Goal: Task Accomplishment & Management: Manage account settings

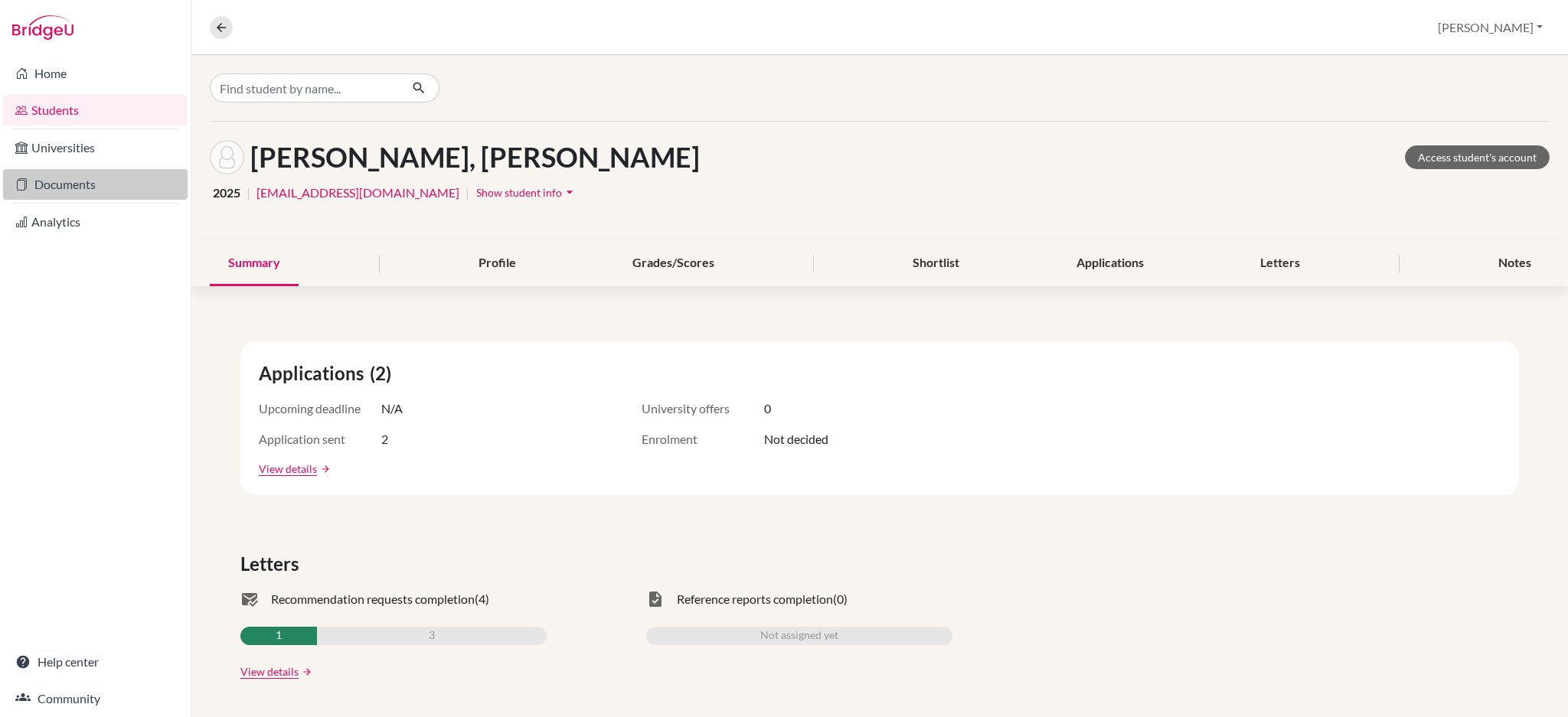
click at [86, 175] on link "Documents" at bounding box center [95, 184] width 184 height 31
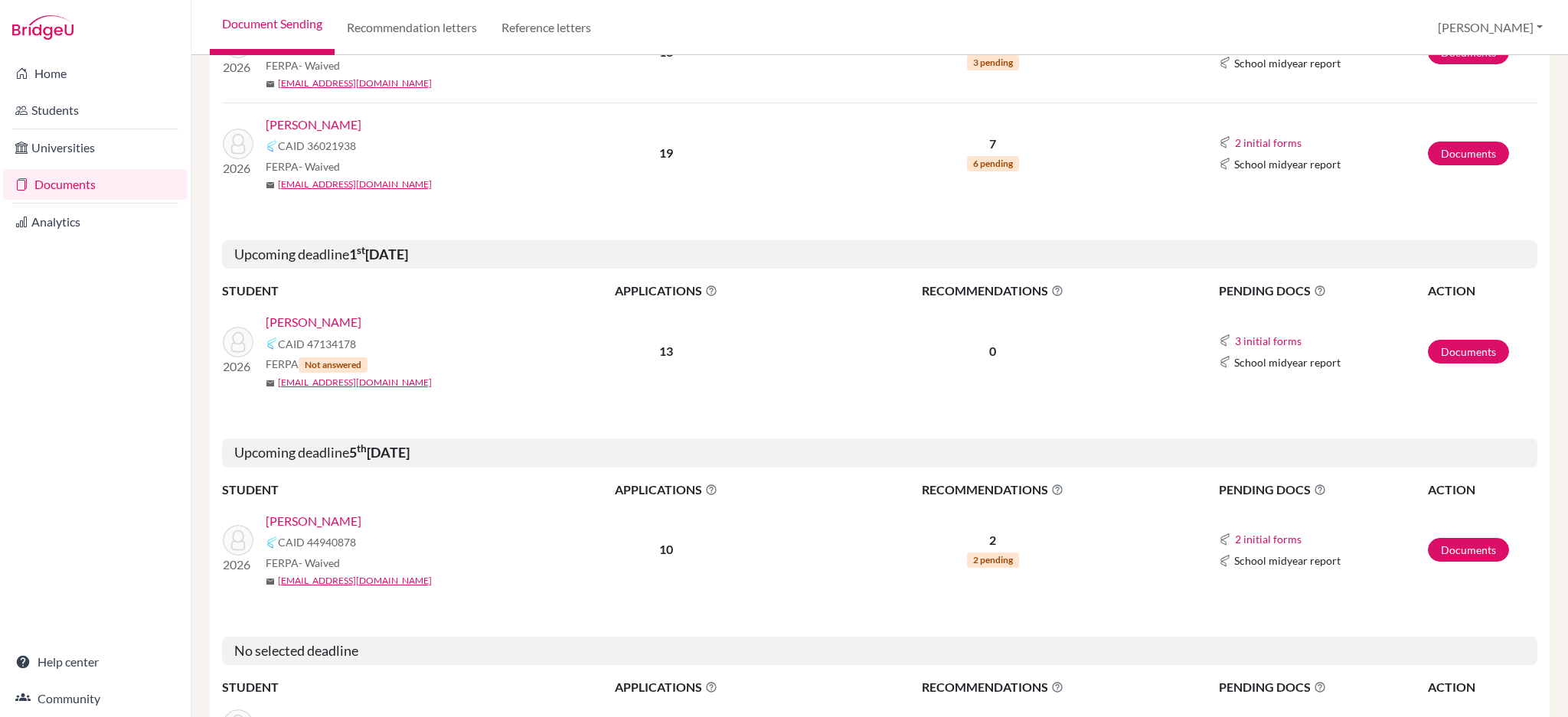
scroll to position [612, 0]
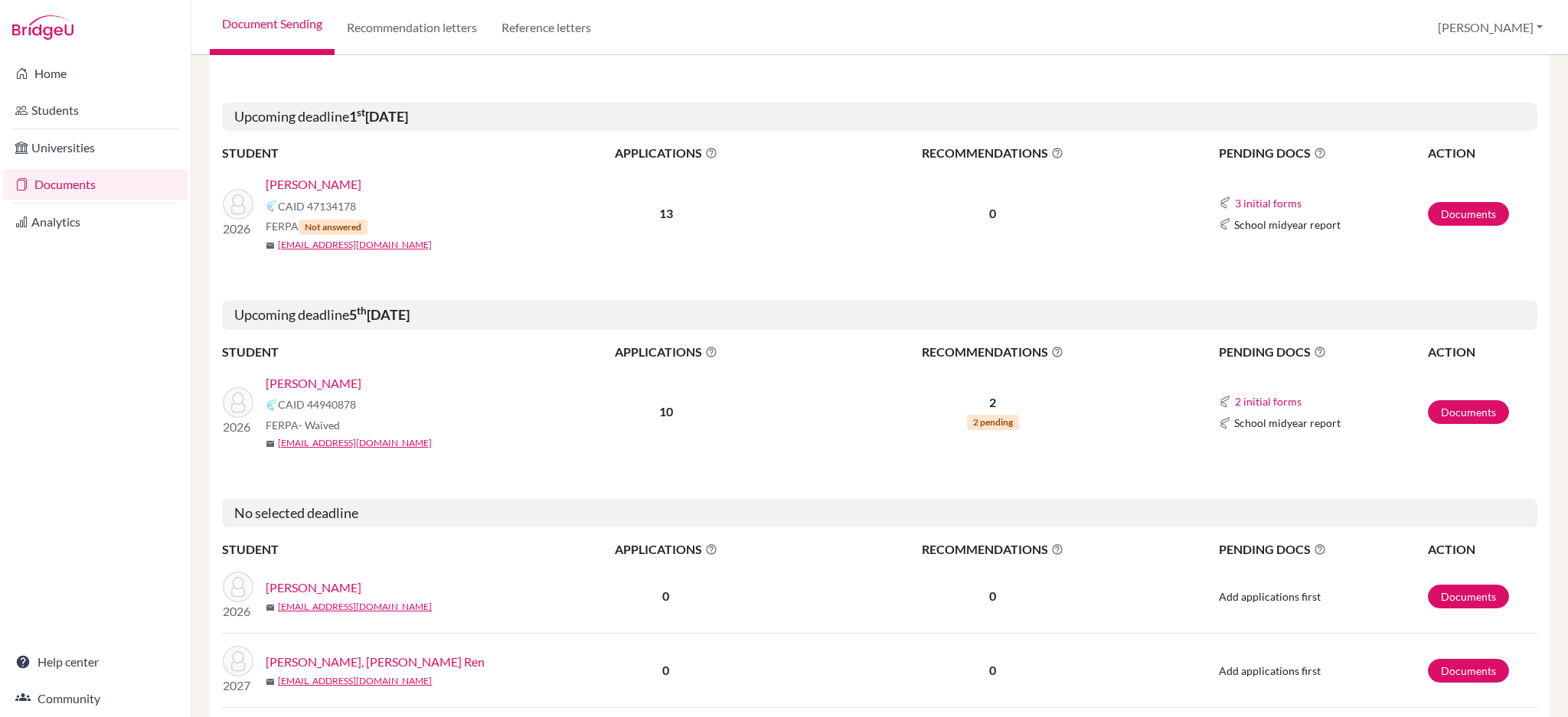
click at [293, 380] on link "[PERSON_NAME]" at bounding box center [314, 383] width 95 height 19
